Goal: Navigation & Orientation: Find specific page/section

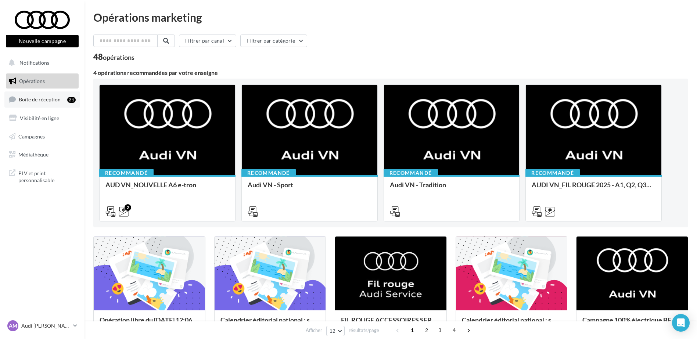
click at [44, 101] on span "Boîte de réception" at bounding box center [40, 99] width 42 height 6
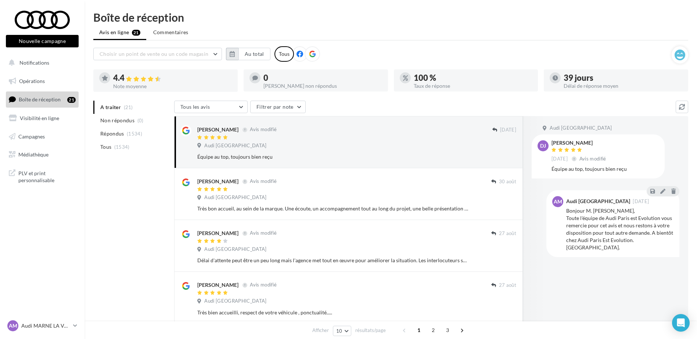
click at [232, 52] on icon "button" at bounding box center [232, 54] width 5 height 6
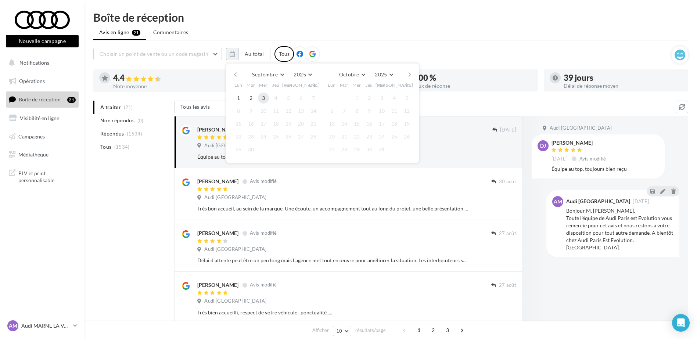
click at [263, 97] on button "3" at bounding box center [263, 98] width 11 height 11
click at [235, 71] on button "button" at bounding box center [235, 74] width 6 height 10
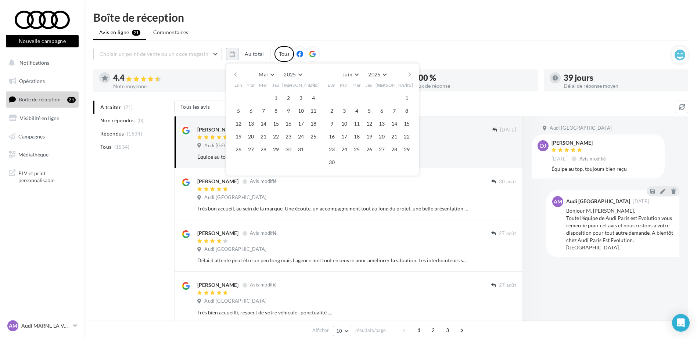
click at [235, 71] on button "button" at bounding box center [235, 74] width 6 height 10
click at [248, 98] on button "1" at bounding box center [250, 98] width 11 height 11
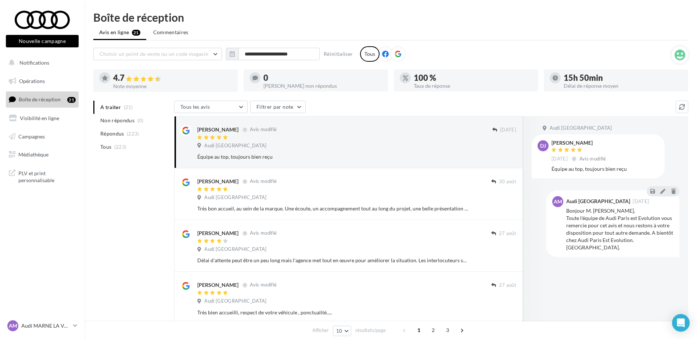
click at [445, 23] on div "**********" at bounding box center [391, 334] width 612 height 644
